Goal: Task Accomplishment & Management: Complete application form

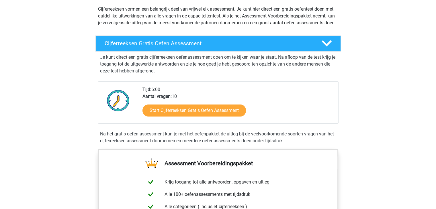
scroll to position [57, 0]
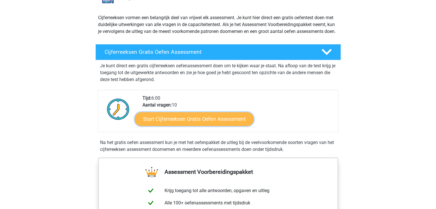
click at [184, 124] on link "Start Cijferreeksen Gratis Oefen Assessment" at bounding box center [194, 119] width 119 height 14
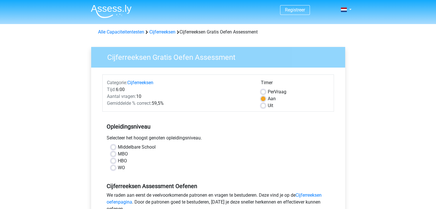
scroll to position [29, 0]
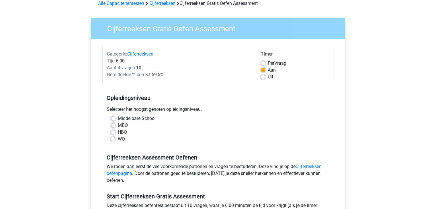
click at [120, 133] on label "HBO" at bounding box center [122, 132] width 9 height 7
click at [116, 133] on input "HBO" at bounding box center [113, 132] width 5 height 6
radio input "true"
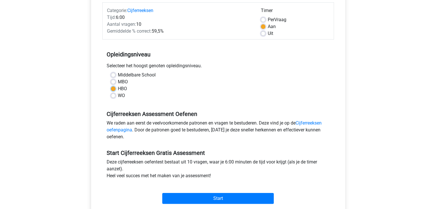
scroll to position [86, 0]
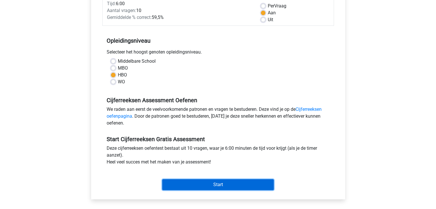
click at [188, 185] on input "Start" at bounding box center [218, 184] width 112 height 11
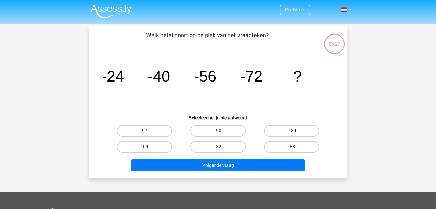
click at [298, 146] on label "-88" at bounding box center [291, 146] width 55 height 11
click at [296, 147] on input "-88" at bounding box center [294, 149] width 4 height 4
radio input "true"
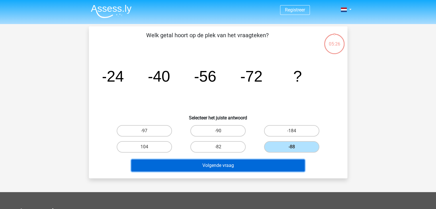
click at [235, 162] on button "Volgende vraag" at bounding box center [217, 166] width 173 height 12
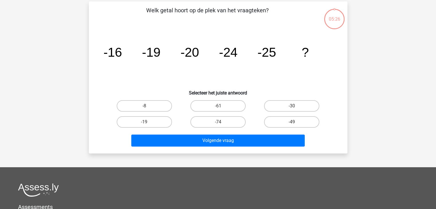
scroll to position [26, 0]
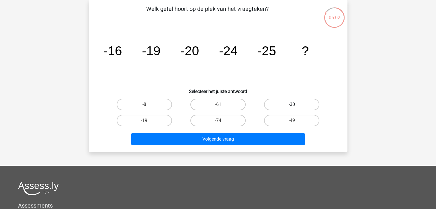
click at [296, 103] on label "-30" at bounding box center [291, 104] width 55 height 11
click at [296, 105] on input "-30" at bounding box center [294, 107] width 4 height 4
radio input "true"
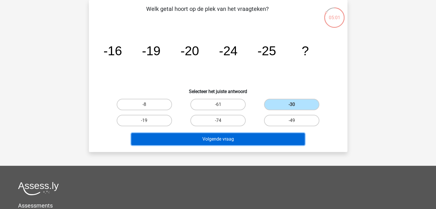
click at [252, 136] on button "Volgende vraag" at bounding box center [217, 139] width 173 height 12
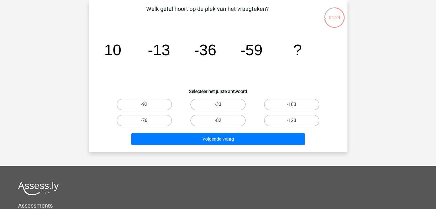
click at [224, 120] on label "-82" at bounding box center [217, 120] width 55 height 11
click at [222, 121] on input "-82" at bounding box center [220, 123] width 4 height 4
radio input "true"
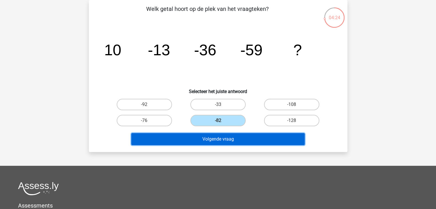
click at [229, 143] on button "Volgende vraag" at bounding box center [217, 139] width 173 height 12
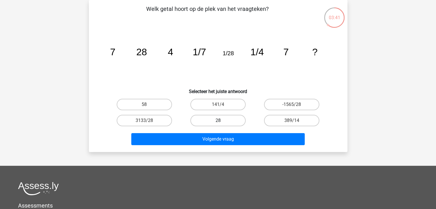
click at [179, 110] on div "28" at bounding box center [144, 104] width 69 height 11
click at [213, 120] on label "28" at bounding box center [217, 120] width 55 height 11
click at [218, 121] on input "28" at bounding box center [220, 123] width 4 height 4
radio input "true"
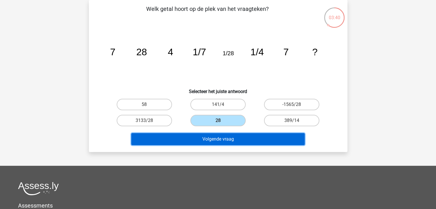
click at [220, 139] on button "Volgende vraag" at bounding box center [217, 139] width 173 height 12
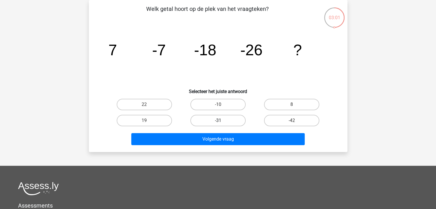
click at [212, 121] on label "-31" at bounding box center [217, 120] width 55 height 11
click at [218, 121] on input "-31" at bounding box center [220, 123] width 4 height 4
radio input "true"
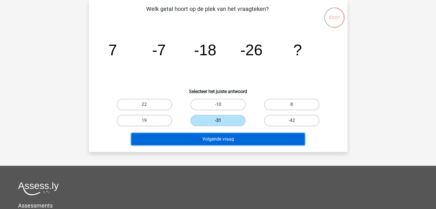
click at [222, 142] on button "Volgende vraag" at bounding box center [217, 139] width 173 height 12
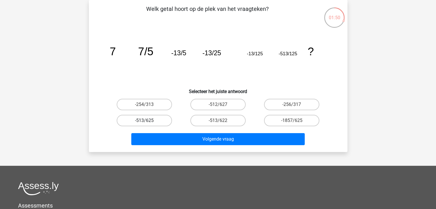
click at [151, 120] on label "-513/625" at bounding box center [144, 120] width 55 height 11
click at [148, 121] on input "-513/625" at bounding box center [146, 123] width 4 height 4
radio input "true"
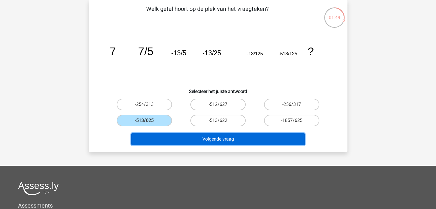
click at [169, 138] on button "Volgende vraag" at bounding box center [217, 139] width 173 height 12
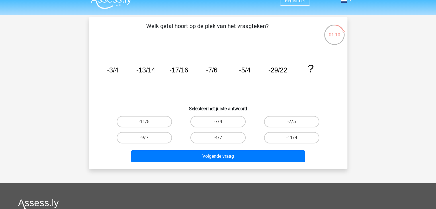
scroll to position [0, 0]
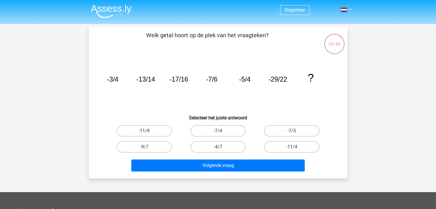
click at [288, 148] on label "-11/4" at bounding box center [291, 146] width 55 height 11
click at [292, 148] on input "-11/4" at bounding box center [294, 149] width 4 height 4
radio input "true"
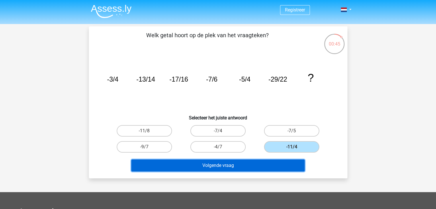
click at [258, 168] on button "Volgende vraag" at bounding box center [217, 166] width 173 height 12
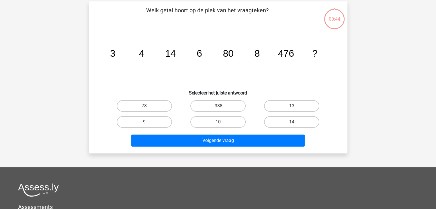
scroll to position [26, 0]
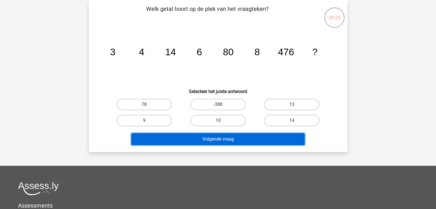
drag, startPoint x: 250, startPoint y: 140, endPoint x: 222, endPoint y: 144, distance: 28.5
click at [250, 140] on button "Volgende vraag" at bounding box center [217, 139] width 173 height 12
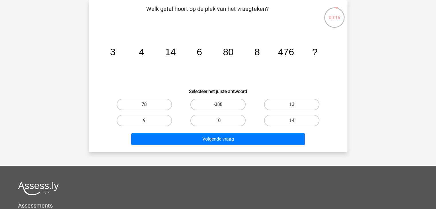
click at [158, 106] on label "78" at bounding box center [144, 104] width 55 height 11
click at [148, 106] on input "78" at bounding box center [146, 107] width 4 height 4
radio input "true"
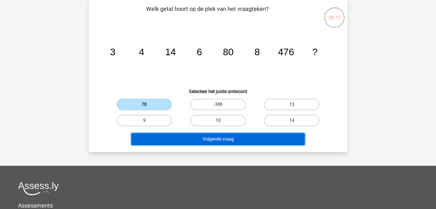
click at [227, 138] on button "Volgende vraag" at bounding box center [217, 139] width 173 height 12
click at [194, 144] on button "Volgende vraag" at bounding box center [217, 139] width 173 height 12
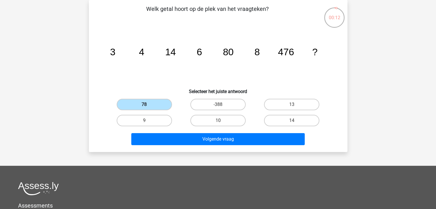
click at [140, 103] on label "78" at bounding box center [144, 104] width 55 height 11
click at [144, 105] on input "78" at bounding box center [146, 107] width 4 height 4
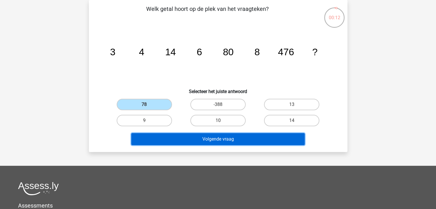
click at [192, 137] on button "Volgende vraag" at bounding box center [217, 139] width 173 height 12
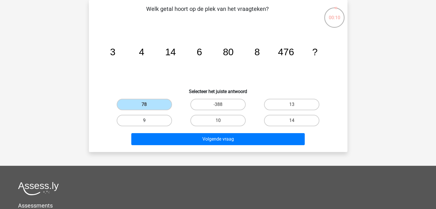
drag, startPoint x: 151, startPoint y: 127, endPoint x: 153, endPoint y: 122, distance: 5.4
click at [151, 125] on div "9" at bounding box center [144, 121] width 74 height 16
click at [154, 122] on label "9" at bounding box center [144, 120] width 55 height 11
click at [148, 122] on input "9" at bounding box center [146, 123] width 4 height 4
radio input "true"
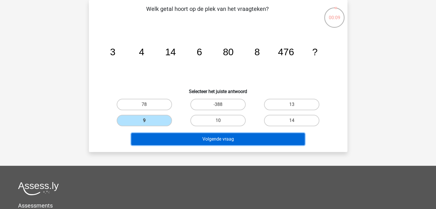
drag, startPoint x: 200, startPoint y: 142, endPoint x: 193, endPoint y: 146, distance: 8.2
click at [200, 142] on button "Volgende vraag" at bounding box center [217, 139] width 173 height 12
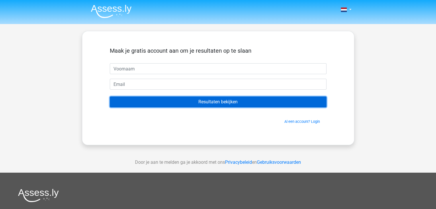
click at [173, 105] on input "Resultaten bekijken" at bounding box center [218, 102] width 217 height 11
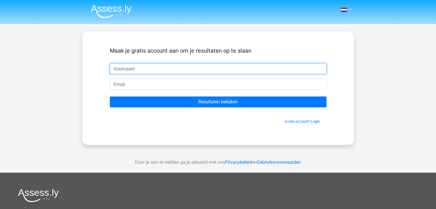
click at [118, 69] on input "text" at bounding box center [218, 68] width 217 height 11
type input "Evy"
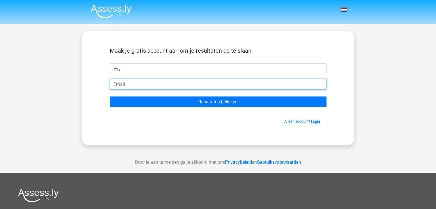
click at [155, 89] on input "email" at bounding box center [218, 84] width 217 height 11
type input "[EMAIL_ADDRESS][DOMAIN_NAME]"
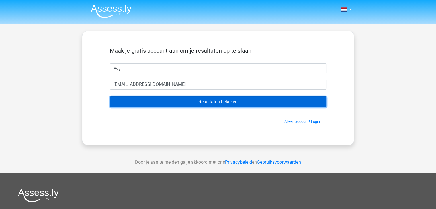
click at [226, 102] on input "Resultaten bekijken" at bounding box center [218, 102] width 217 height 11
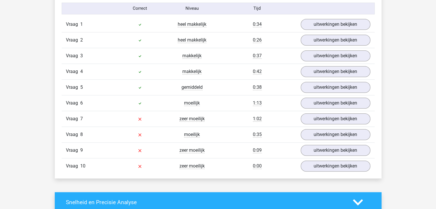
scroll to position [487, 0]
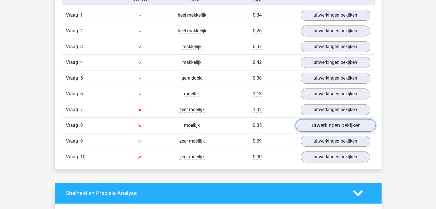
click at [322, 126] on link "uitwerkingen bekijken" at bounding box center [335, 125] width 80 height 13
